Goal: Information Seeking & Learning: Learn about a topic

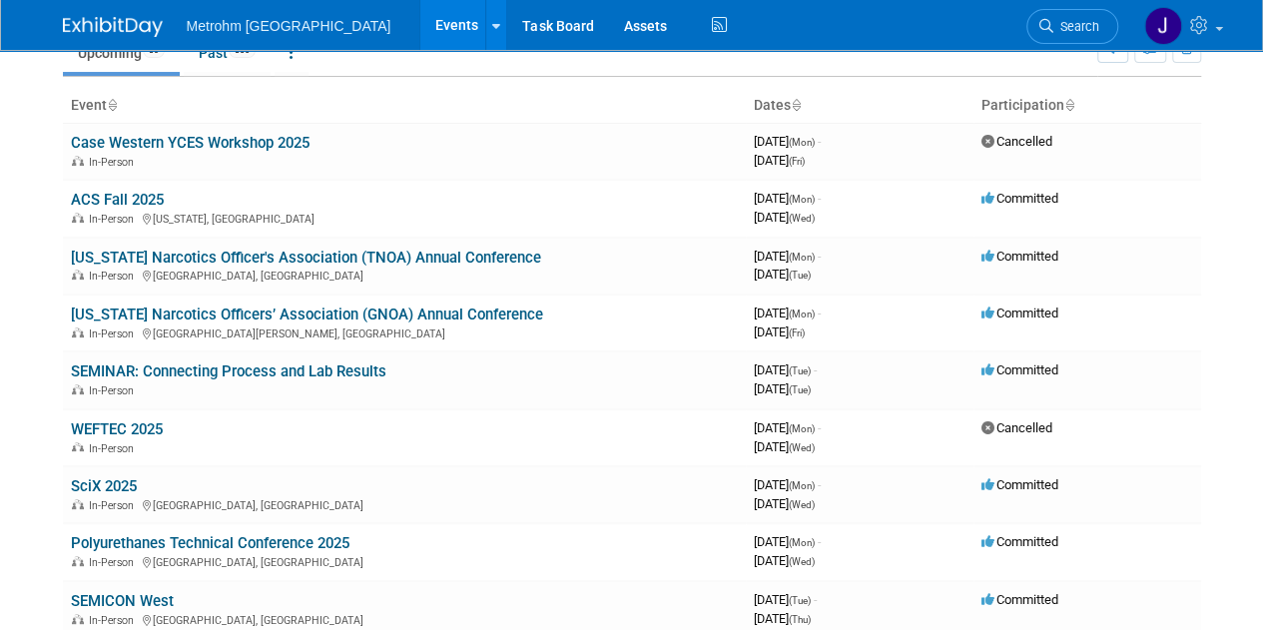
scroll to position [95, 0]
click at [180, 253] on link "[US_STATE] Narcotics Officer's Association (TNOA) Annual Conference" at bounding box center [306, 257] width 470 height 18
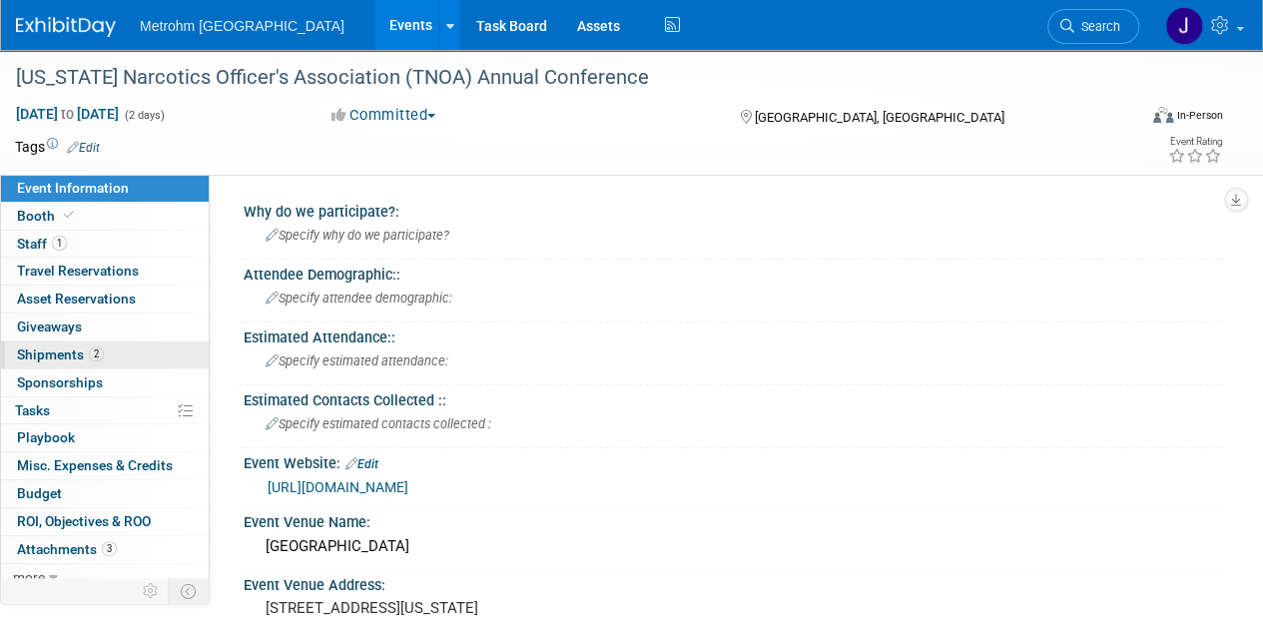
click at [110, 346] on link "2 Shipments 2" at bounding box center [105, 355] width 208 height 27
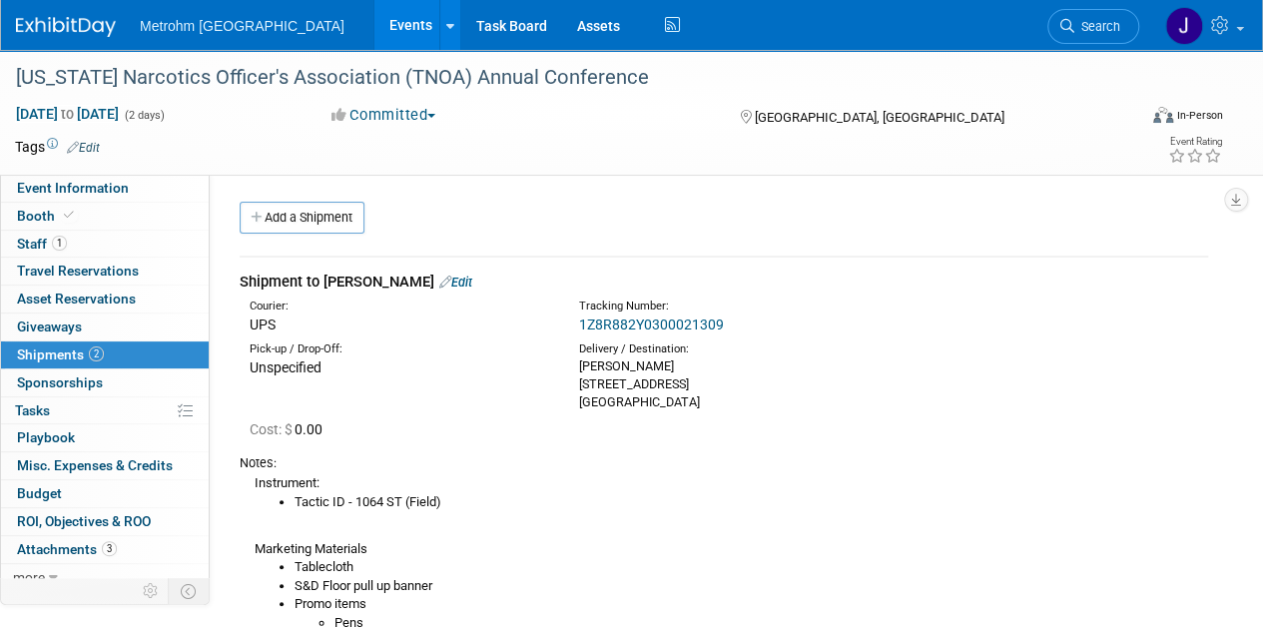
click at [723, 322] on div "1Z8R882Y0300021309" at bounding box center [770, 325] width 383 height 20
click at [705, 321] on link "1Z8R882Y0300021309" at bounding box center [651, 325] width 145 height 16
click at [375, 34] on link "Events" at bounding box center [411, 25] width 73 height 50
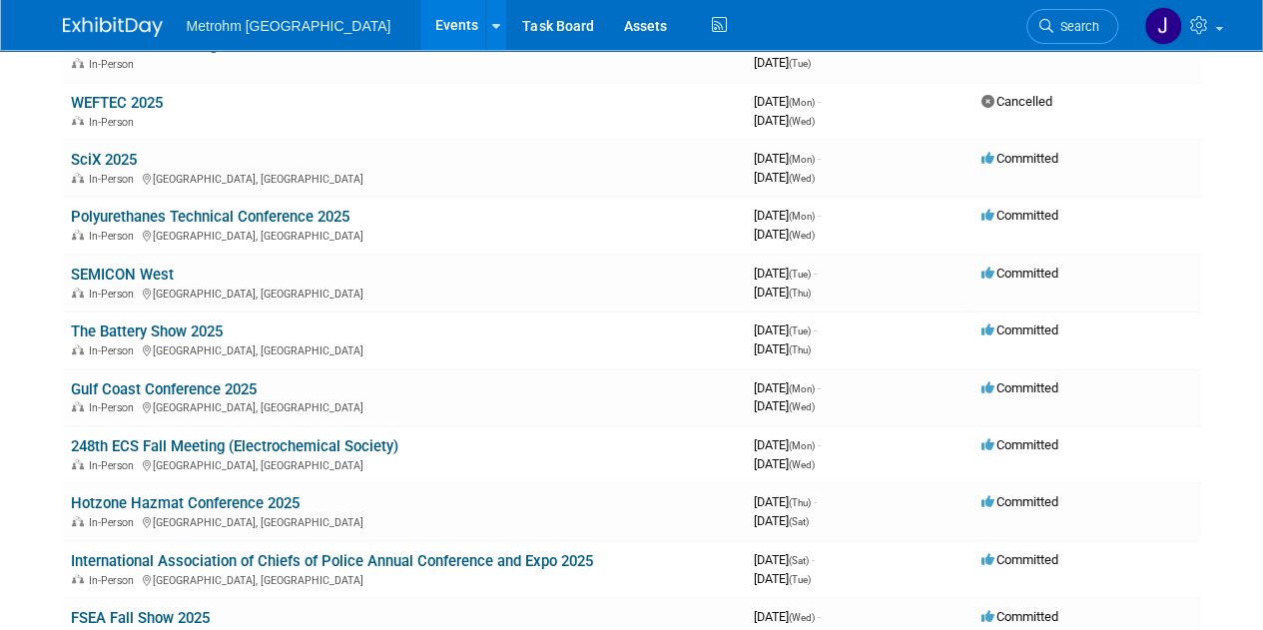
scroll to position [421, 0]
click at [162, 208] on link "Polyurethanes Technical Conference 2025" at bounding box center [210, 216] width 279 height 18
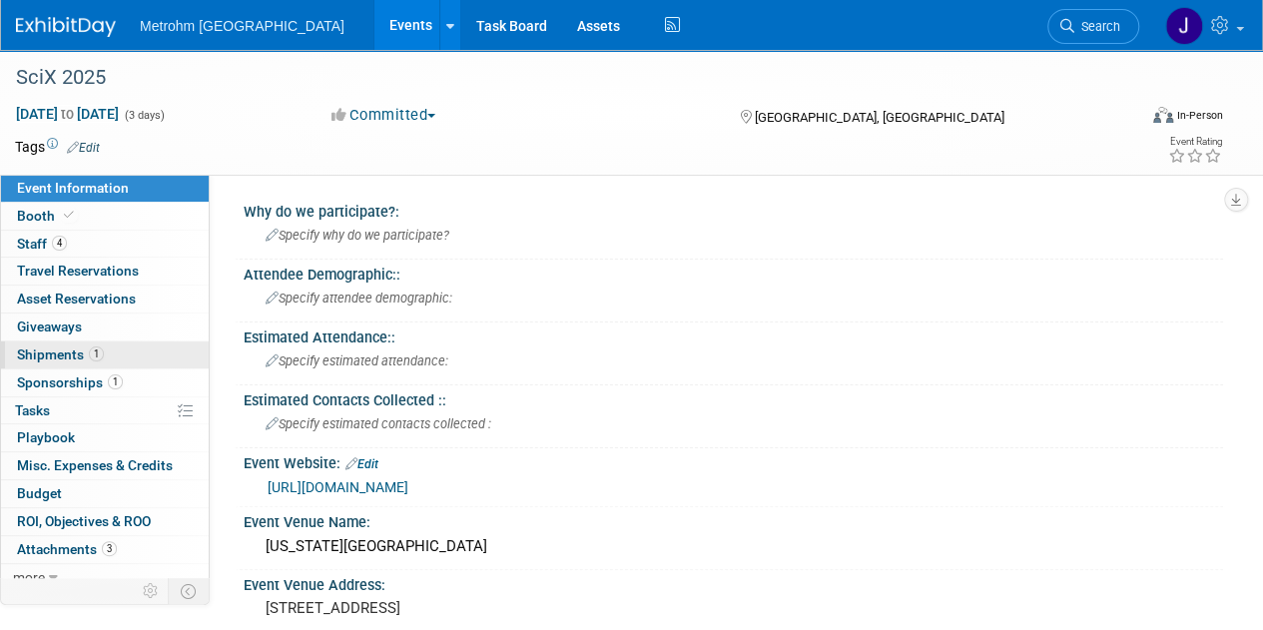
click at [122, 360] on link "1 Shipments 1" at bounding box center [105, 355] width 208 height 27
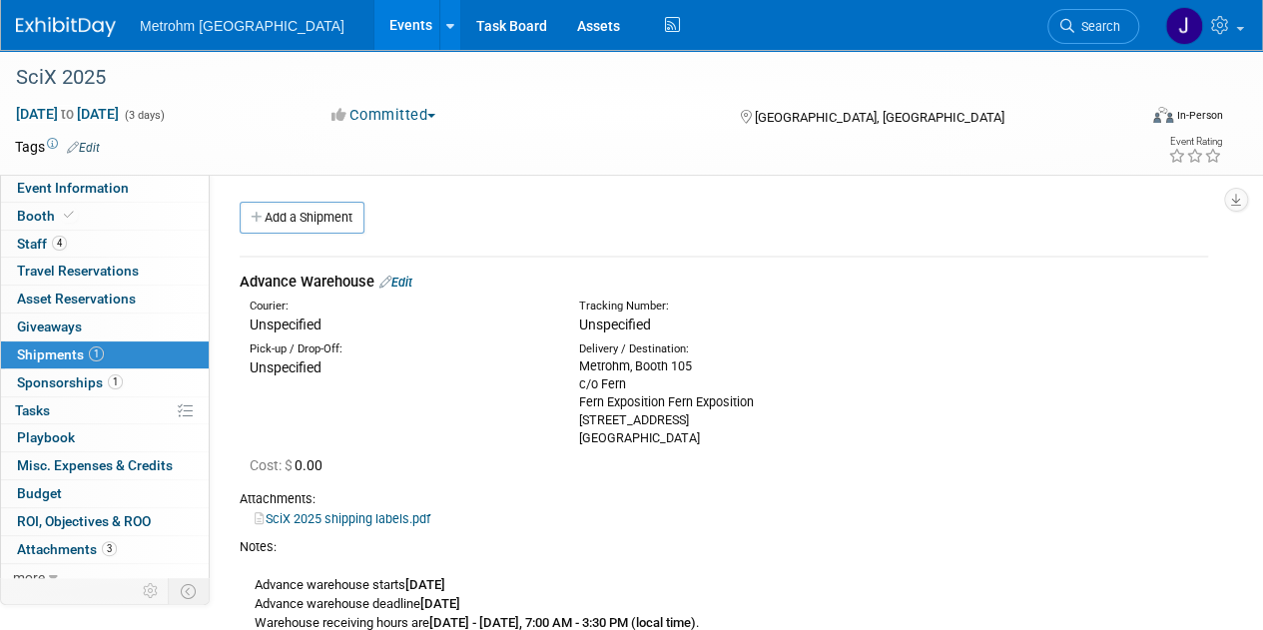
click at [41, 26] on img at bounding box center [66, 27] width 100 height 20
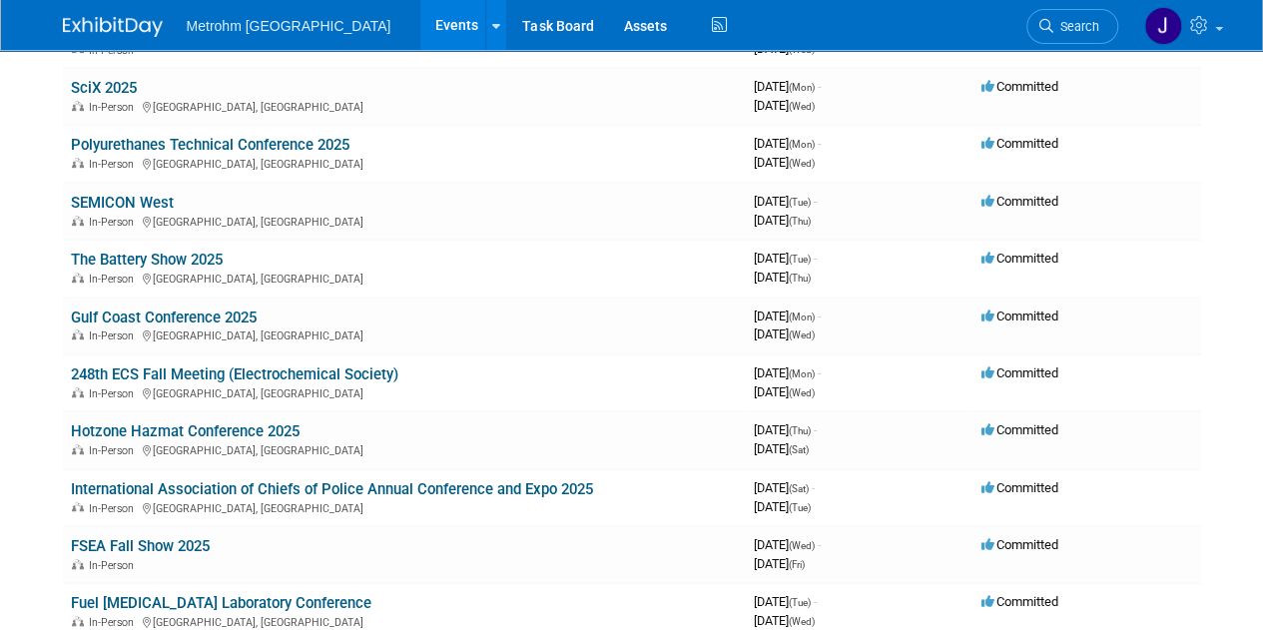
scroll to position [493, 0]
click at [84, 78] on link "SciX 2025" at bounding box center [104, 87] width 66 height 18
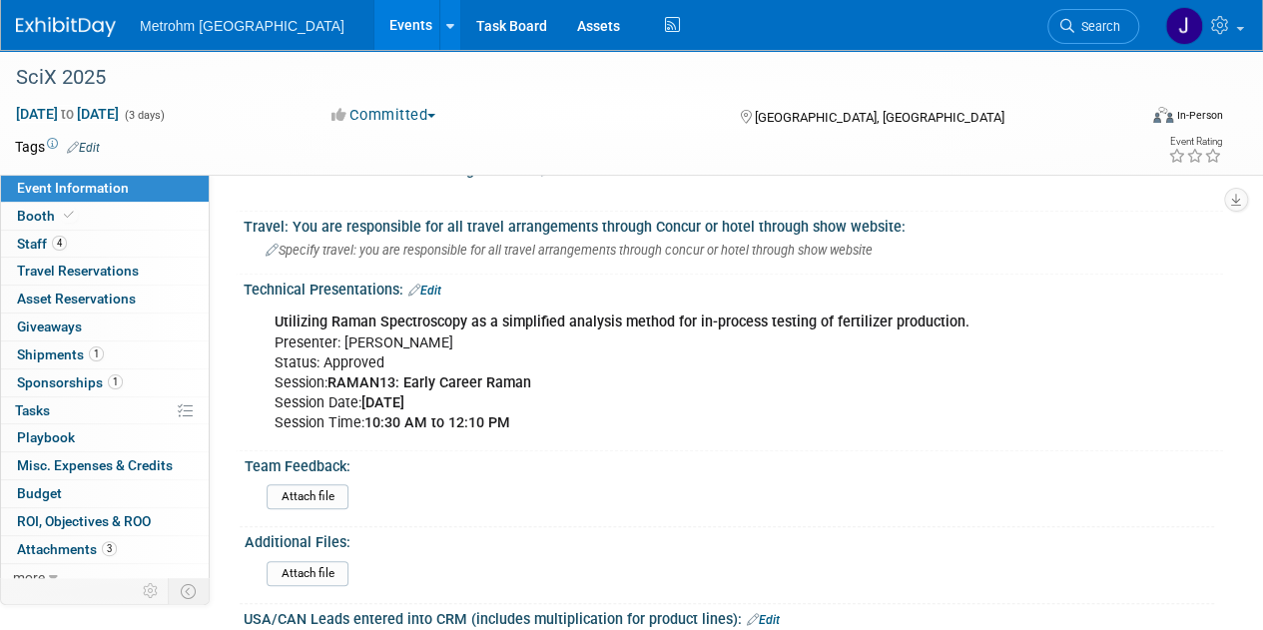
scroll to position [761, 0]
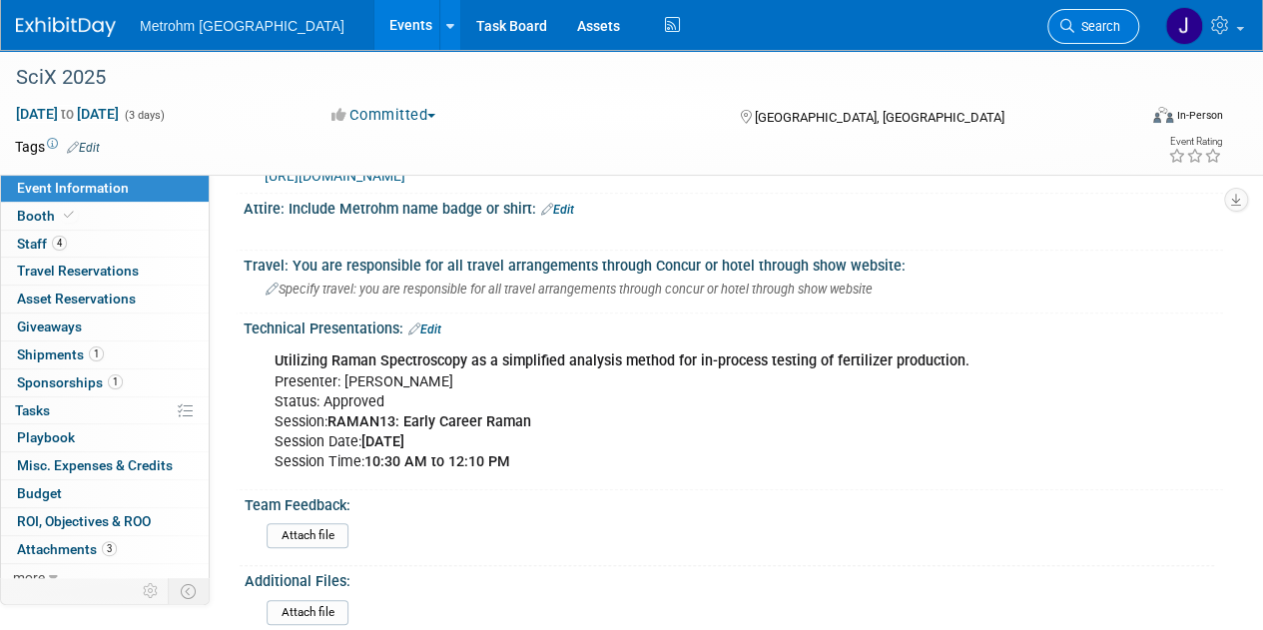
click at [1109, 23] on span "Search" at bounding box center [1098, 26] width 46 height 15
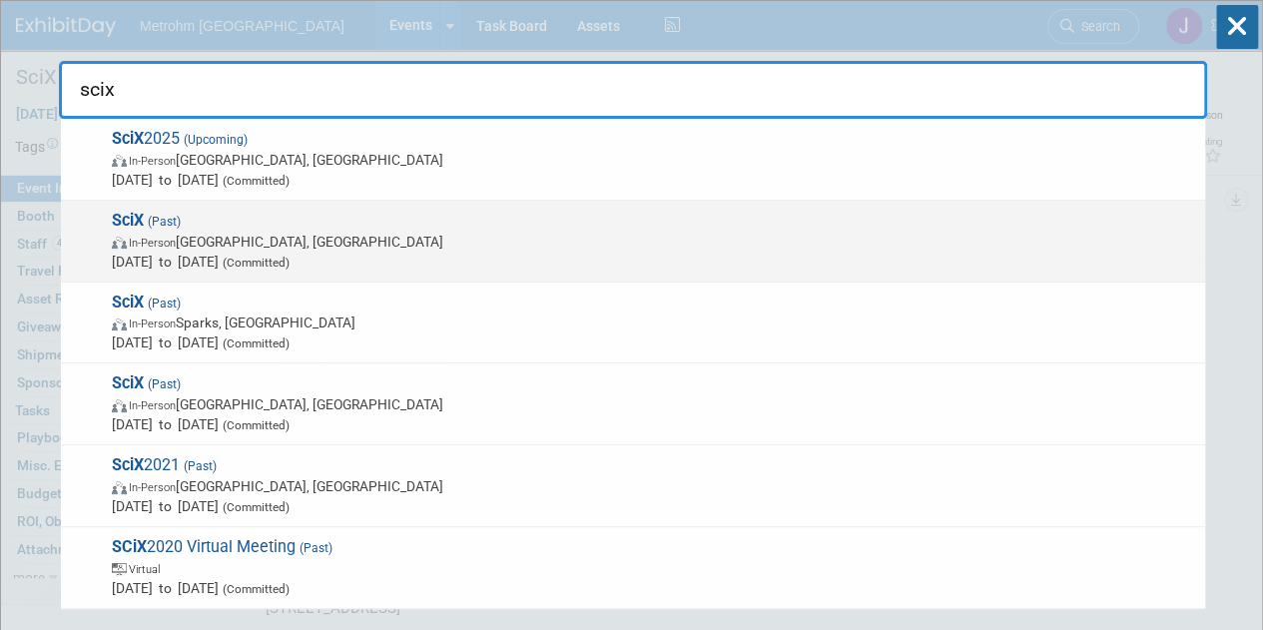
type input "scix"
click at [325, 252] on span "Oct 21, 2024 to Oct 23, 2024 (Committed)" at bounding box center [654, 262] width 1084 height 20
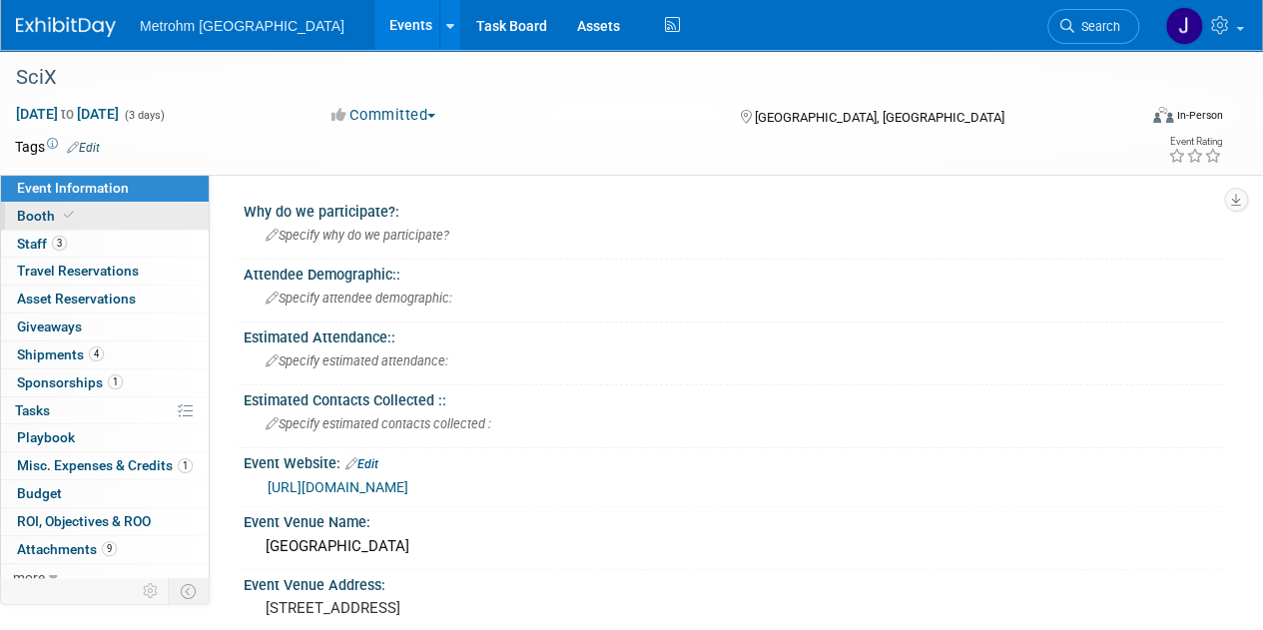
click at [158, 203] on link "Booth" at bounding box center [105, 216] width 208 height 27
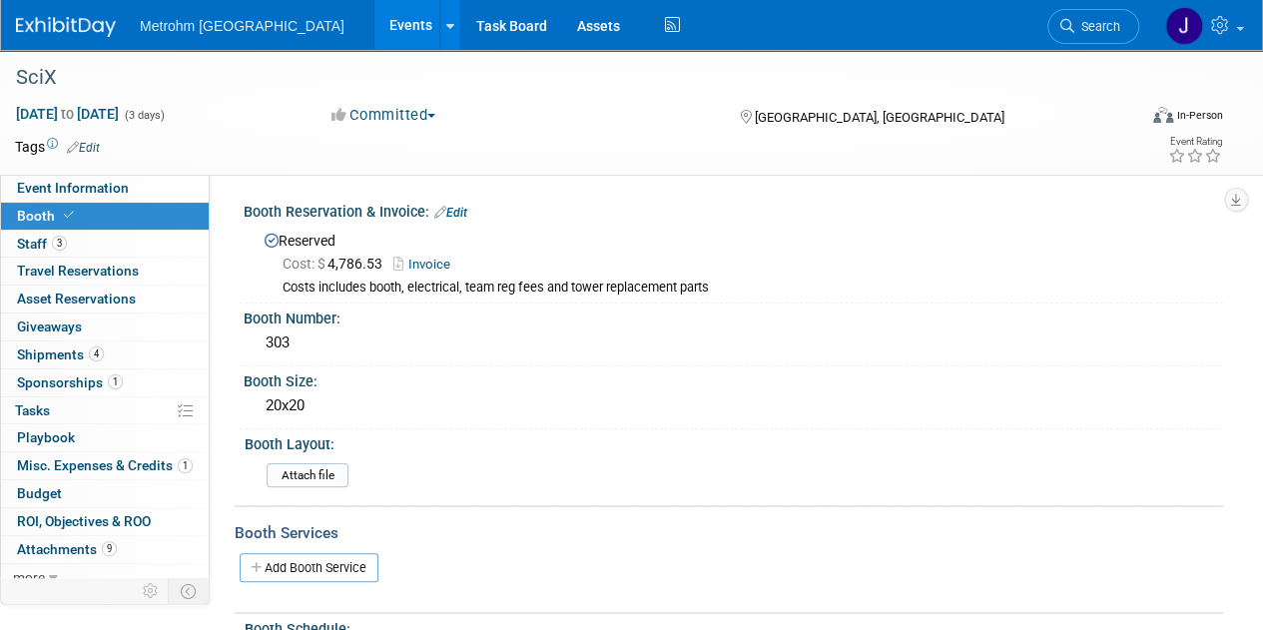
click at [375, 32] on link "Events" at bounding box center [411, 25] width 73 height 50
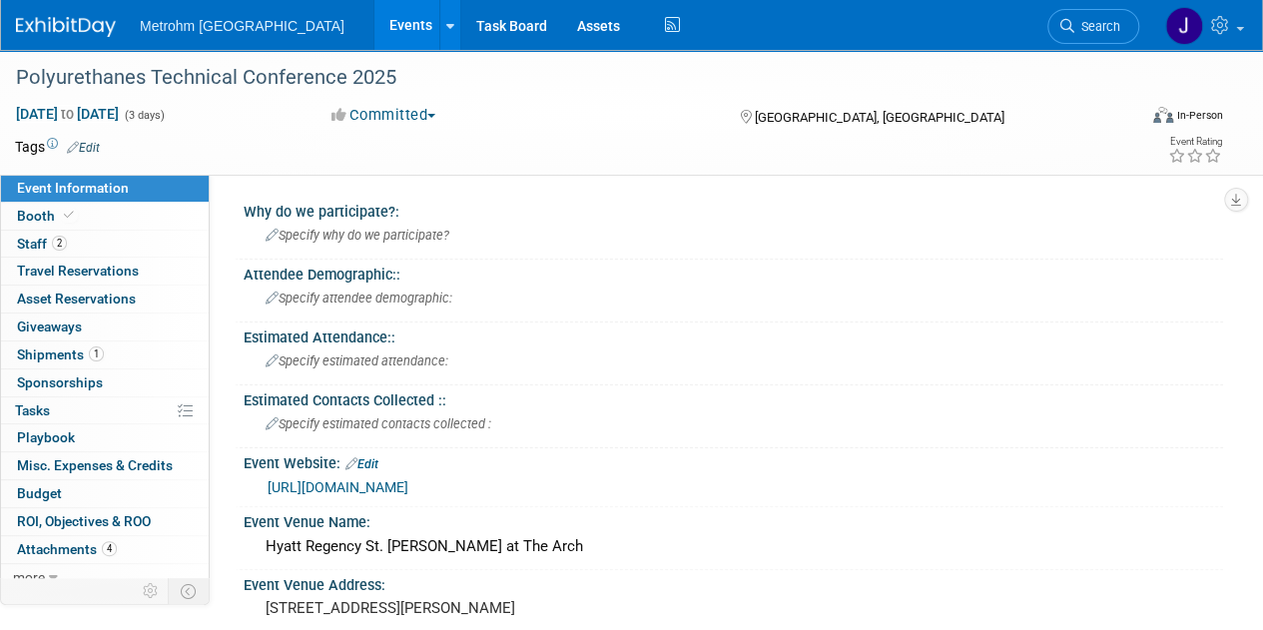
click at [375, 31] on link "Events" at bounding box center [411, 25] width 73 height 50
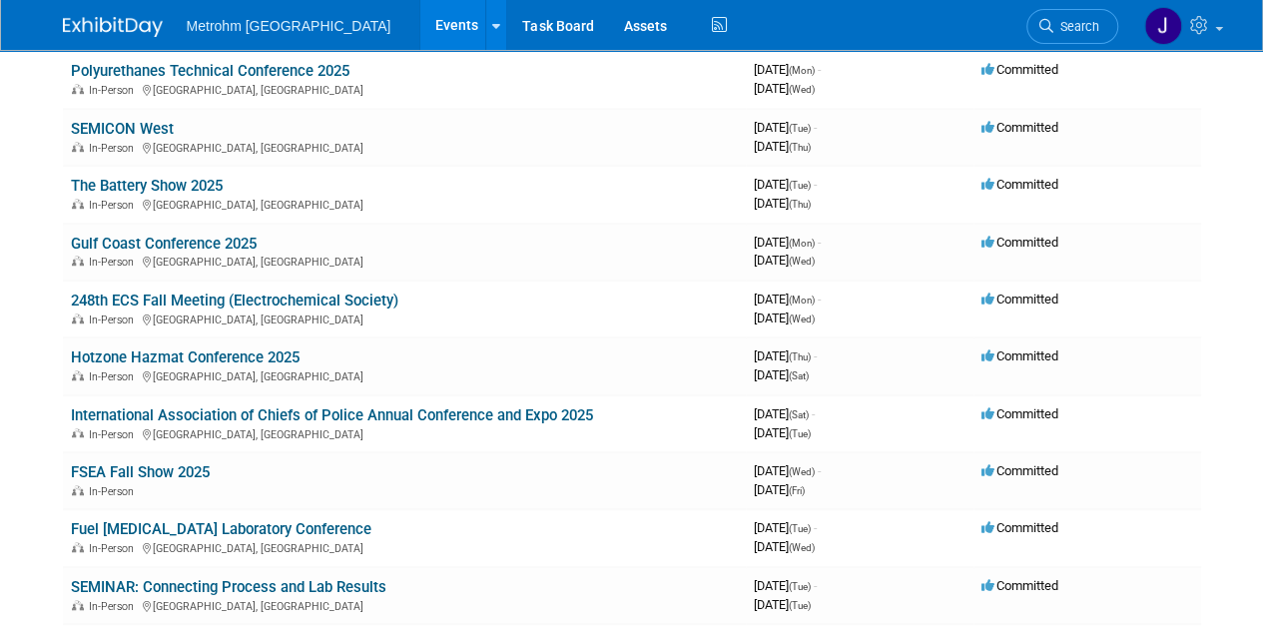
scroll to position [567, 0]
click at [1087, 37] on link "Search" at bounding box center [1073, 26] width 92 height 35
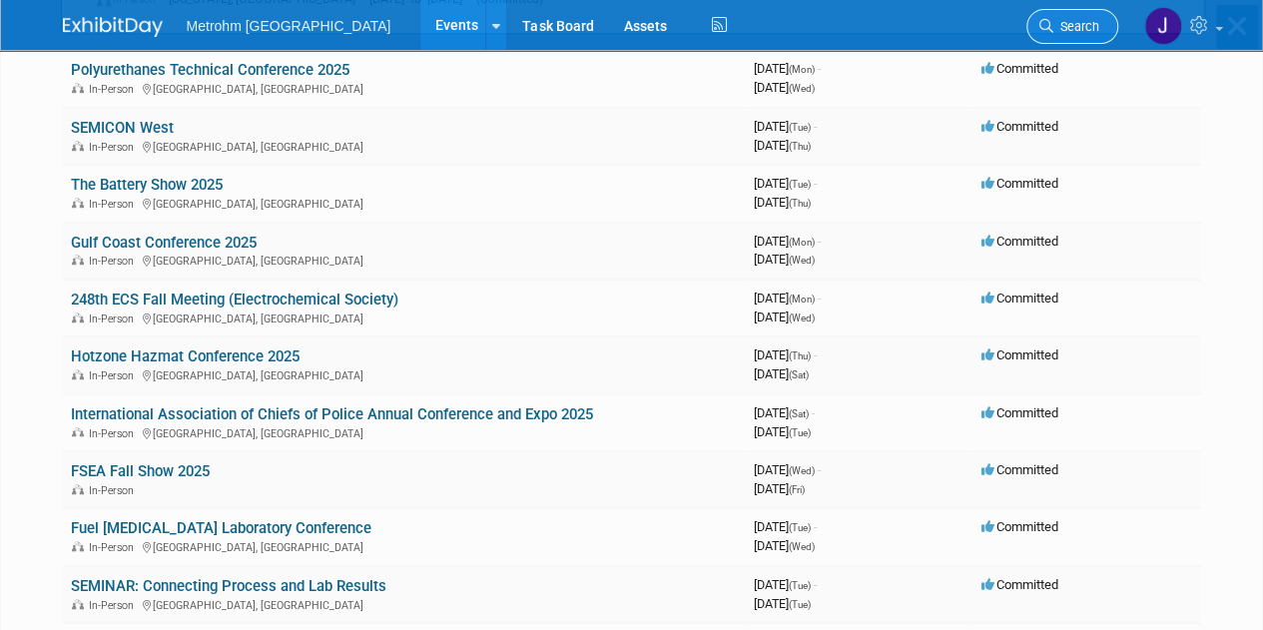
scroll to position [0, 0]
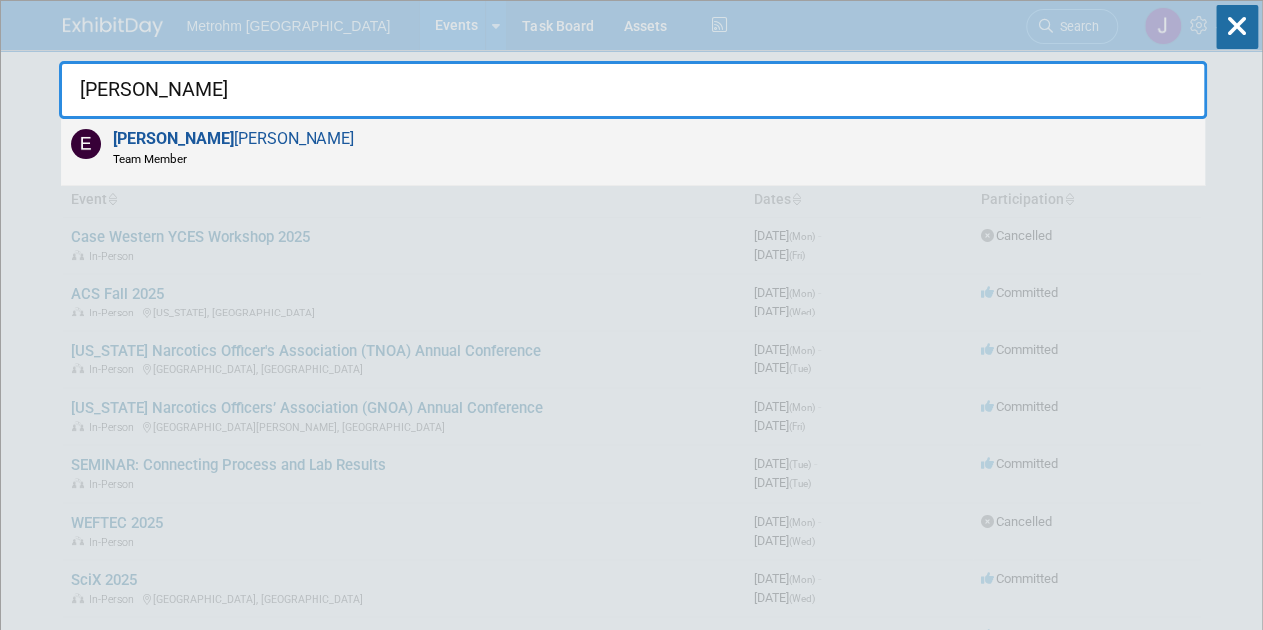
type input "[PERSON_NAME]"
click at [862, 155] on div "Elena Hagemann Team Member" at bounding box center [633, 152] width 1145 height 67
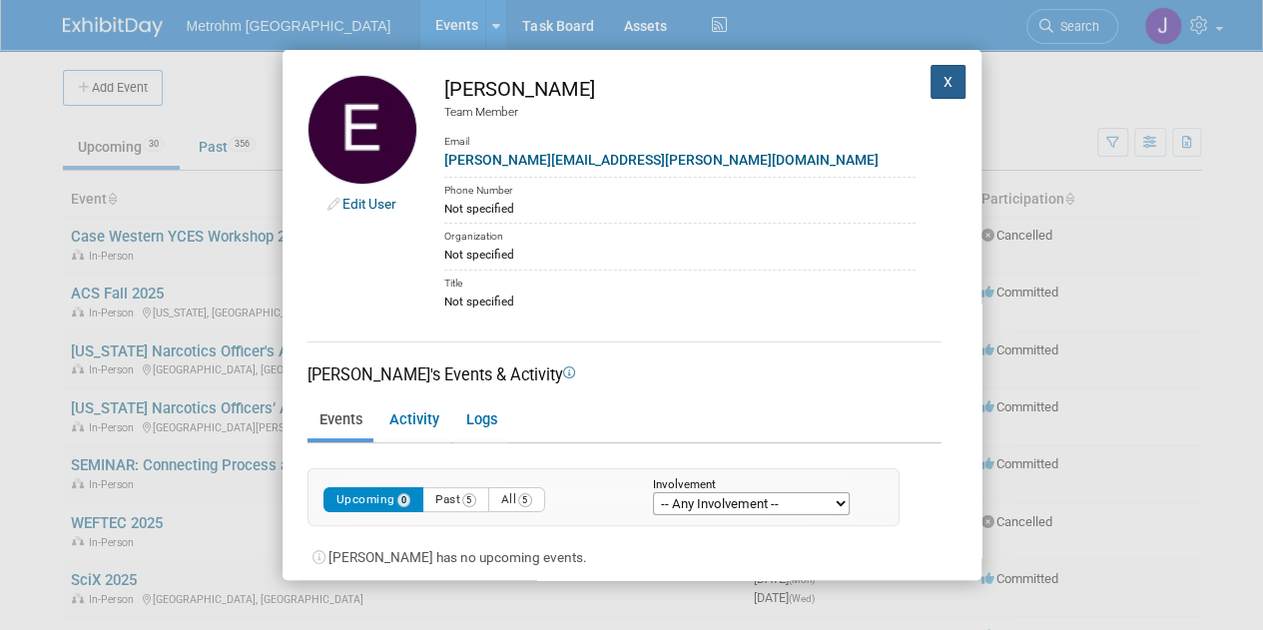
click at [931, 85] on button "X" at bounding box center [949, 82] width 36 height 34
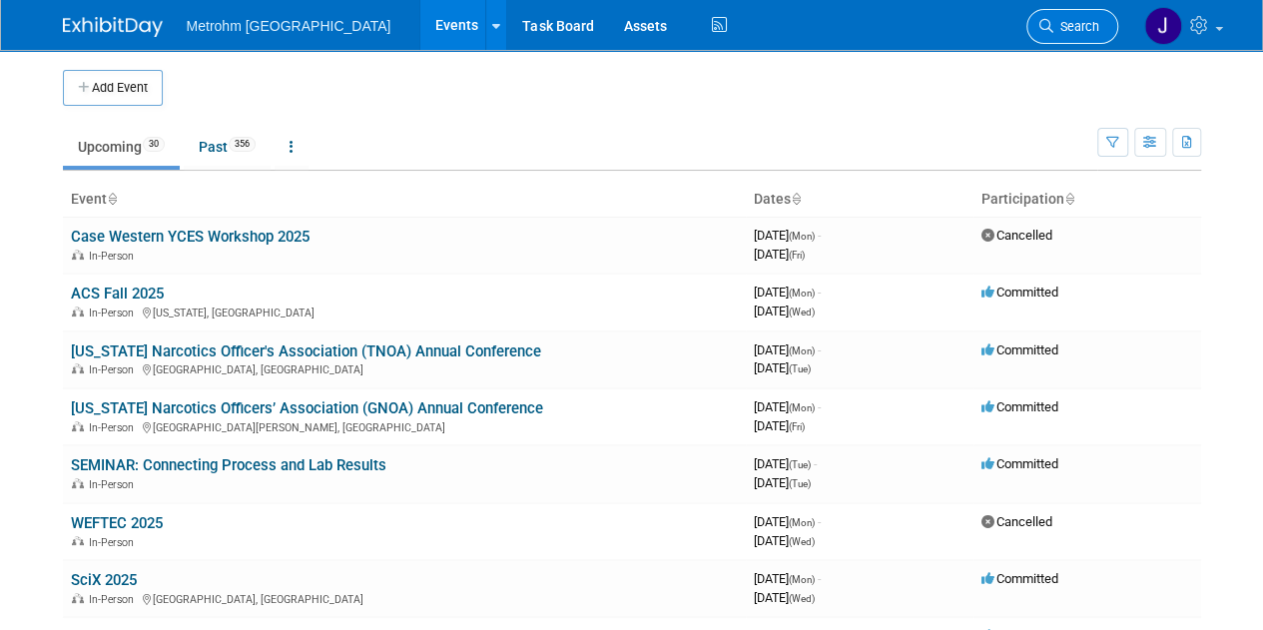
click at [1077, 29] on span "Search" at bounding box center [1077, 26] width 46 height 15
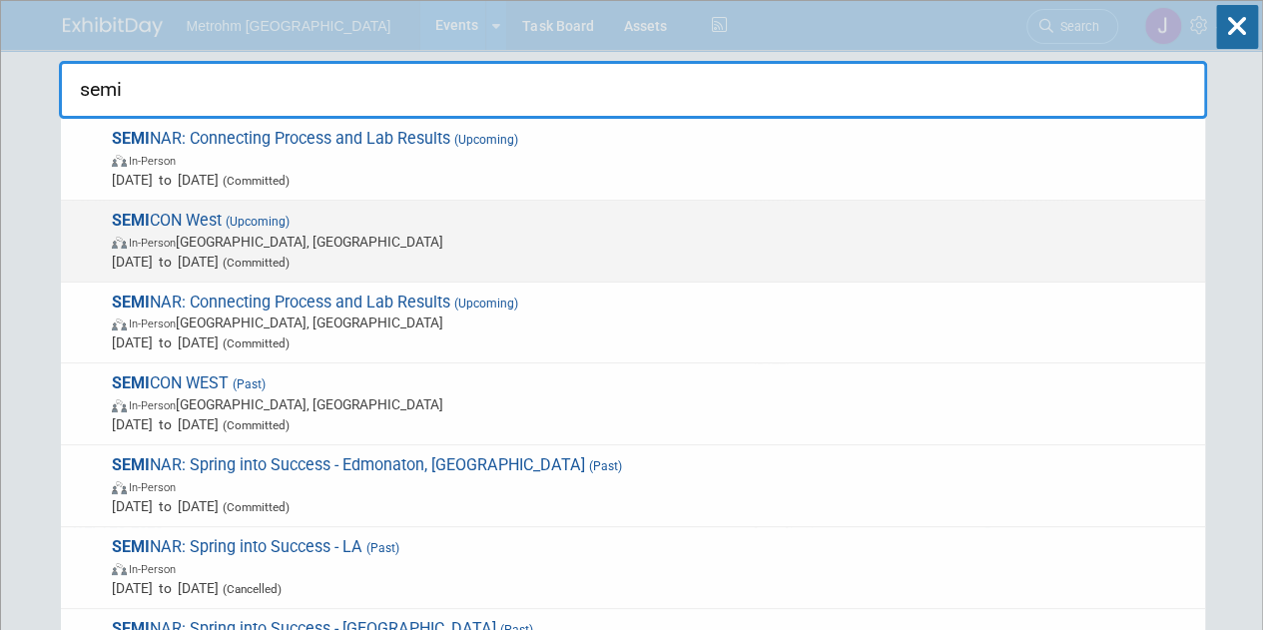
type input "semi"
click at [279, 260] on span "(Committed)" at bounding box center [254, 263] width 71 height 14
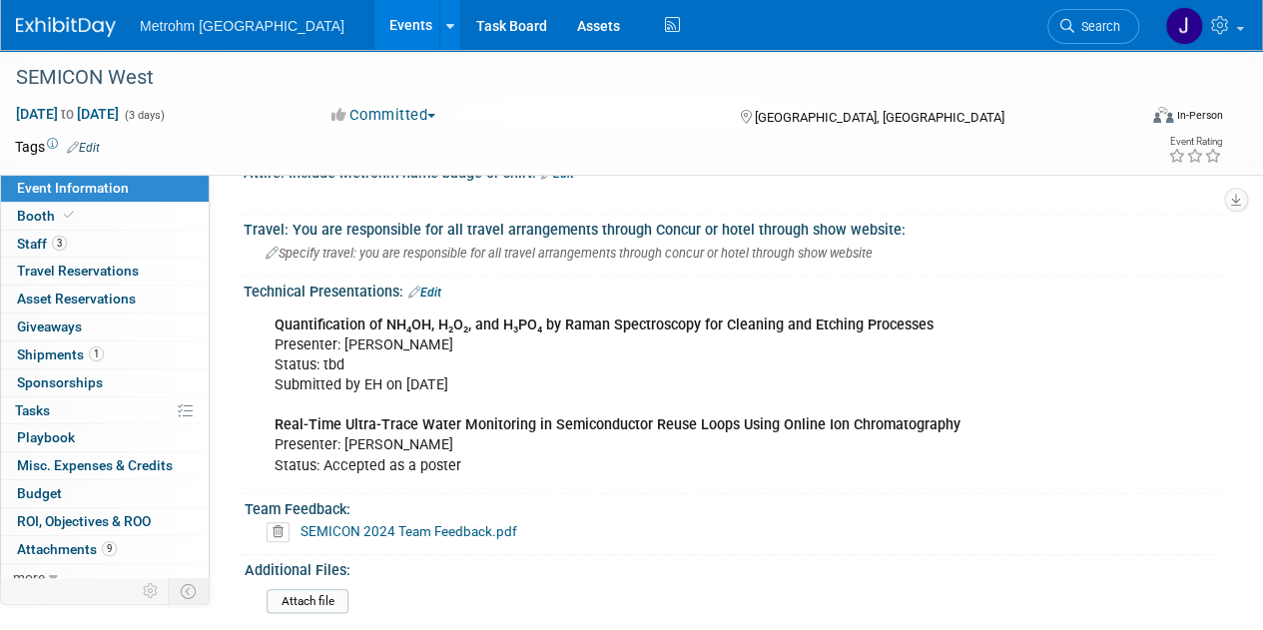
scroll to position [820, 0]
click at [566, 342] on div "Quantification of NH₄OH, H₂O₂, and H₃PO₄ by Raman Spectroscopy for Cleaning and…" at bounding box center [645, 395] width 769 height 181
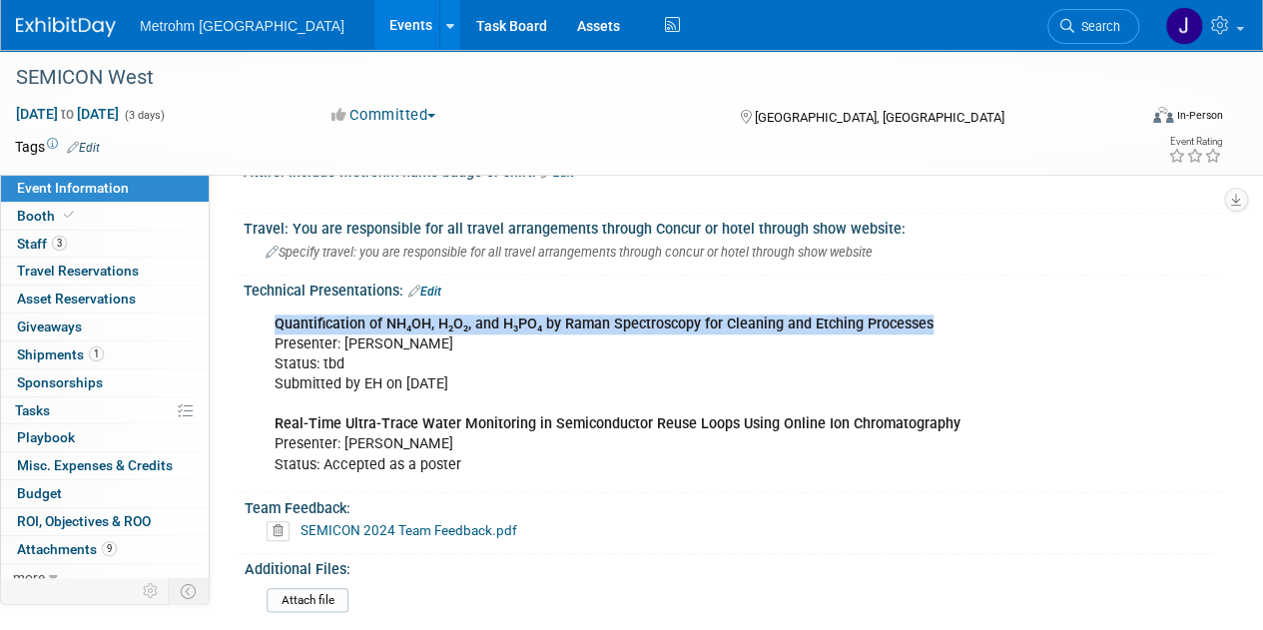
drag, startPoint x: 773, startPoint y: 297, endPoint x: 252, endPoint y: 313, distance: 521.6
click at [252, 313] on div "Quantification of NH₄OH, H₂O₂, and H₃PO₄ by Raman Spectroscopy for Cleaning and…" at bounding box center [734, 394] width 980 height 188
copy b "Quantification of NH₄OH, H₂O₂, and H₃PO₄ by Raman Spectroscopy for Cleaning and…"
click at [375, 36] on link "Events" at bounding box center [411, 25] width 73 height 50
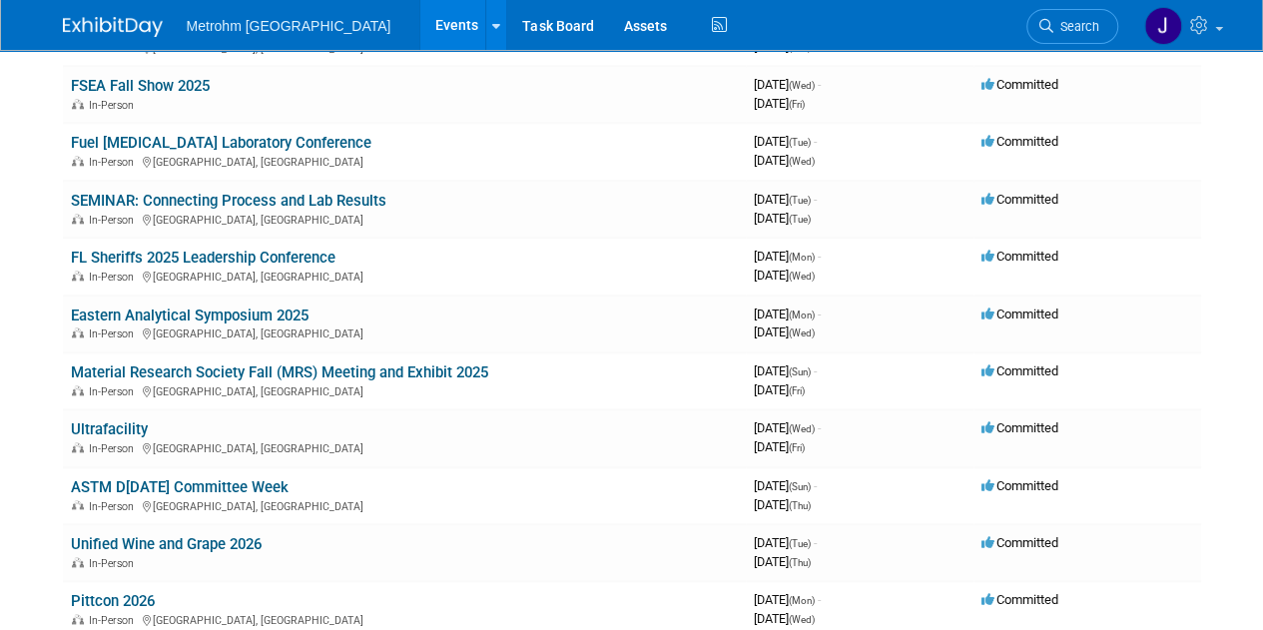
scroll to position [954, 0]
click at [250, 145] on link "Fuel [MEDICAL_DATA] Laboratory Conference" at bounding box center [221, 142] width 301 height 18
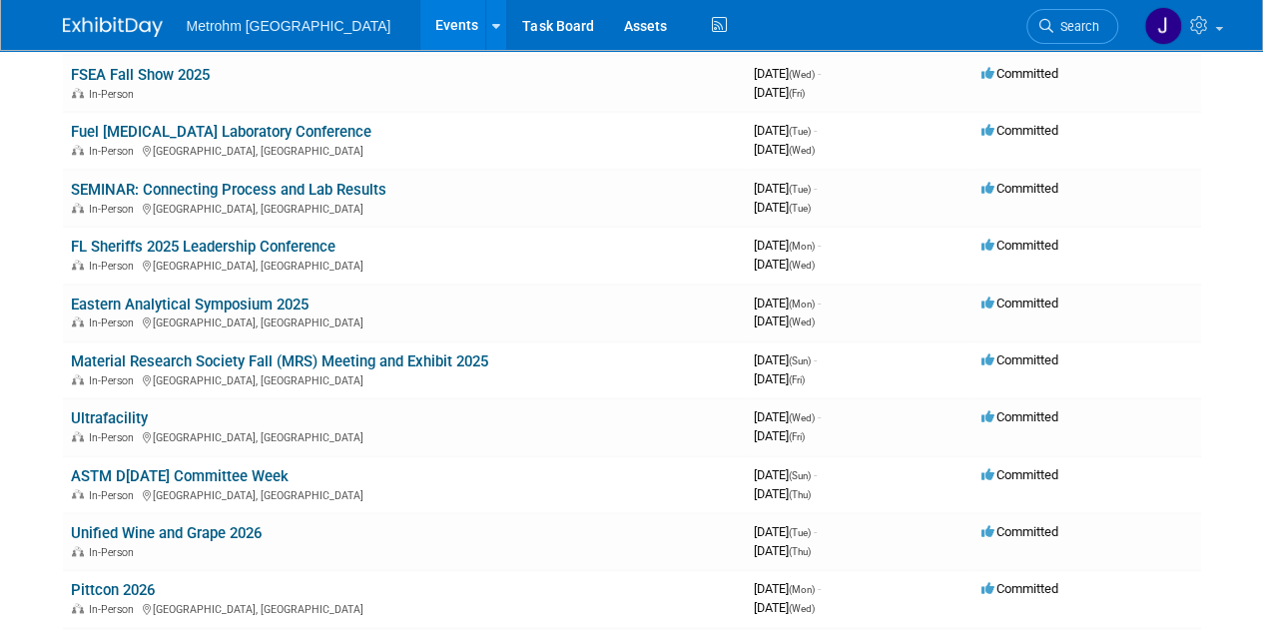
scroll to position [963, 0]
click at [178, 187] on link "SEMINAR: Connecting Process and Lab Results" at bounding box center [229, 191] width 316 height 18
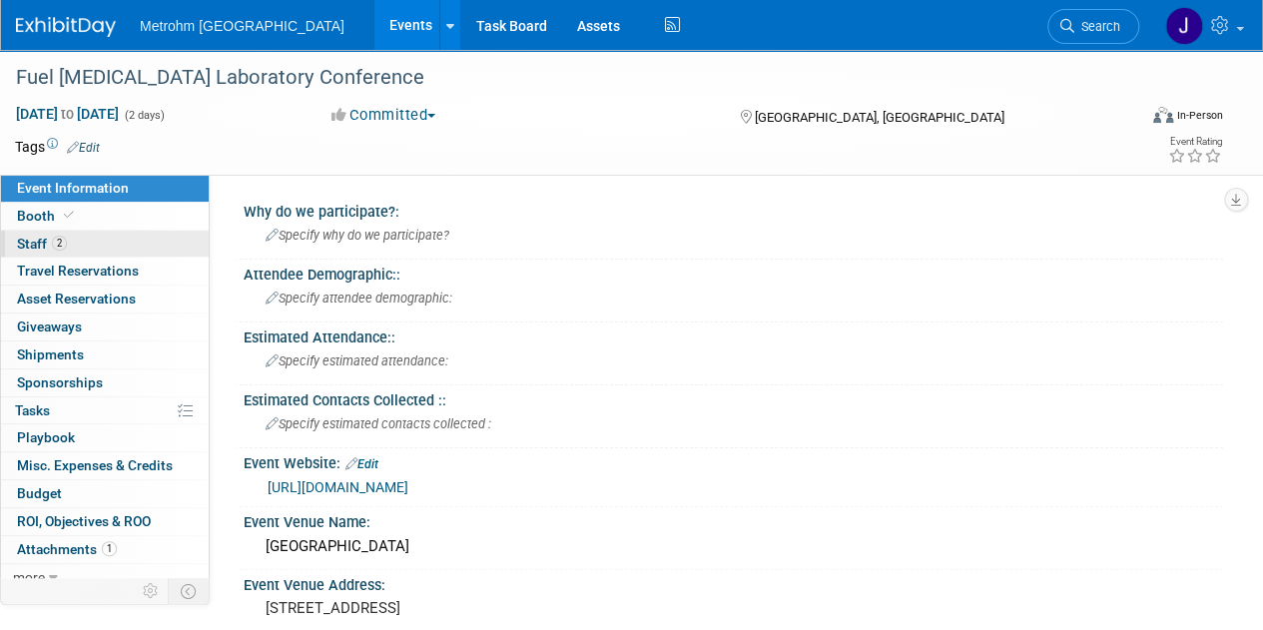
click at [147, 249] on link "2 Staff 2" at bounding box center [105, 244] width 208 height 27
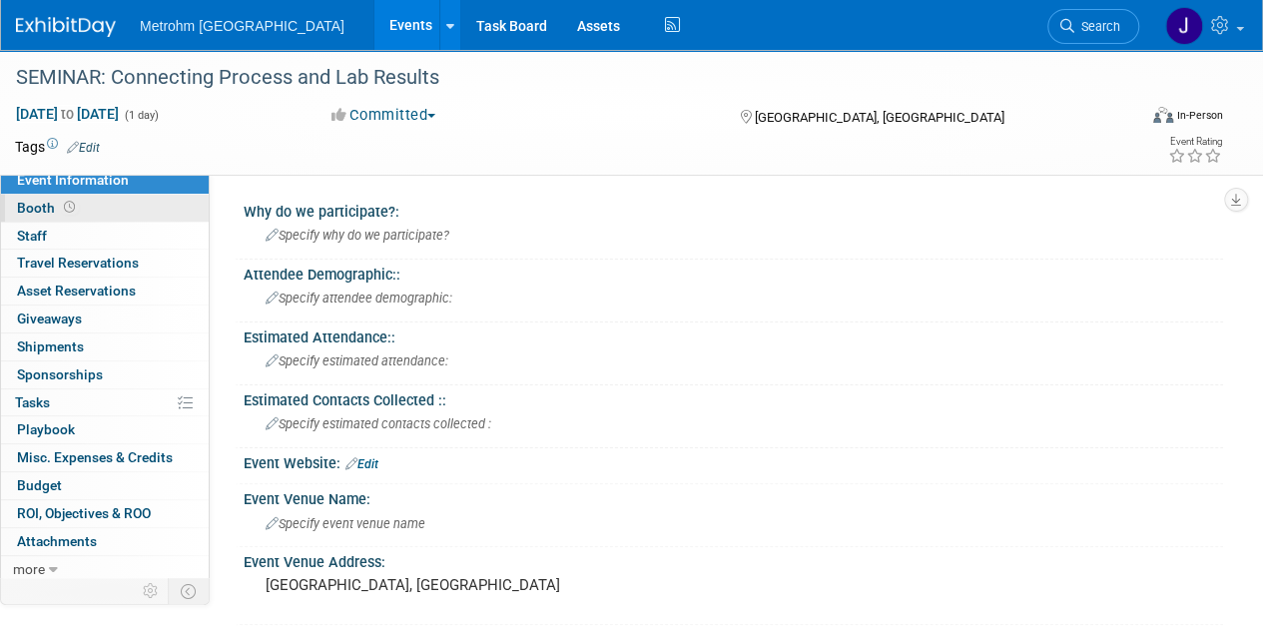
click at [160, 208] on link "Booth" at bounding box center [105, 208] width 208 height 27
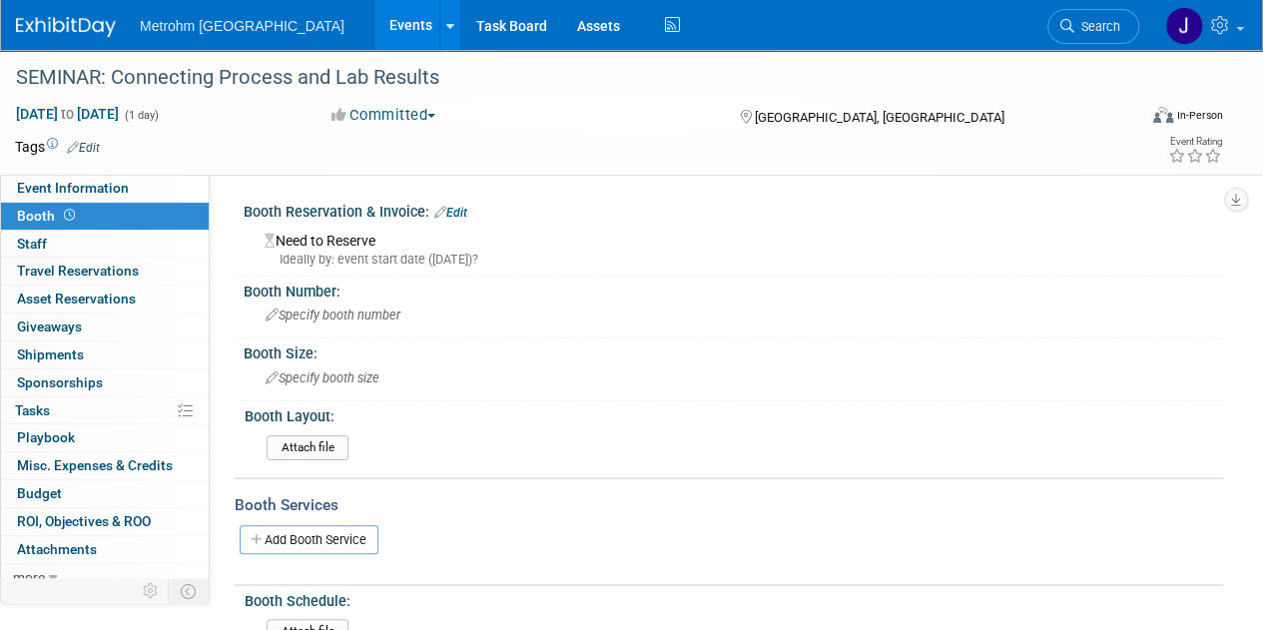
click at [375, 27] on link "Events" at bounding box center [411, 25] width 73 height 50
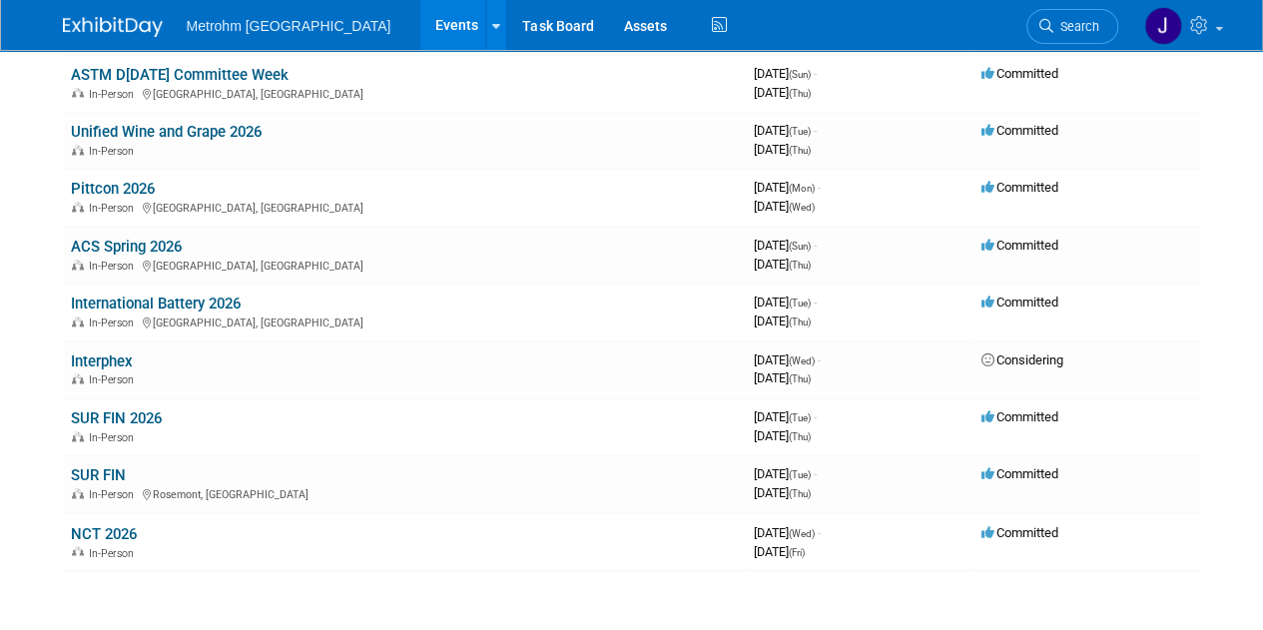
scroll to position [1367, 0]
click at [109, 24] on img at bounding box center [113, 27] width 100 height 20
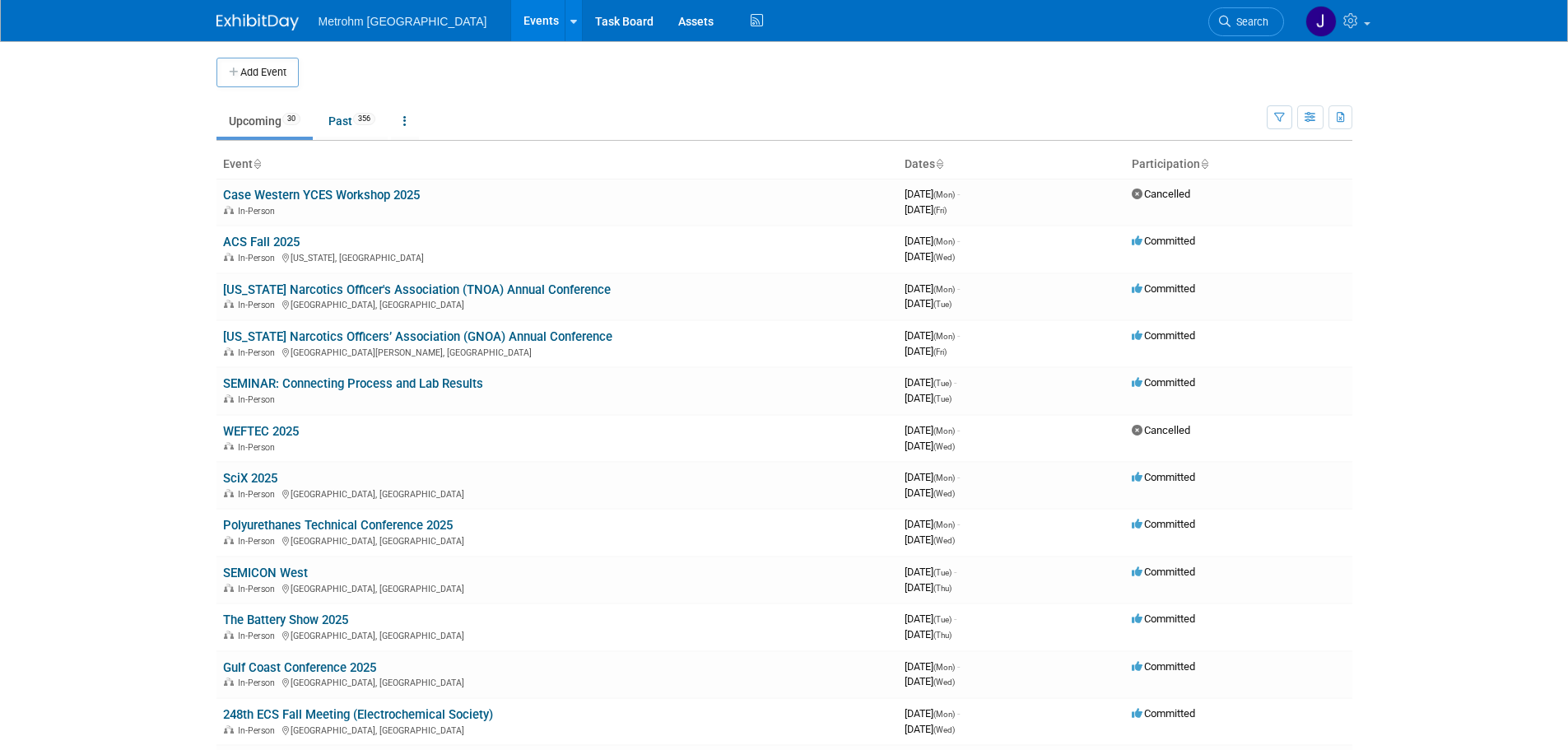
click at [116, 327] on body "Metrohm USA Events Add Event Bulk Upload Events Shareable Event Boards Recently…" at bounding box center [784, 375] width 1568 height 750
